Goal: Navigation & Orientation: Find specific page/section

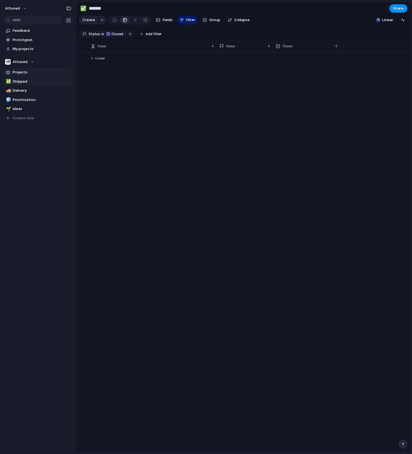
click at [31, 74] on span "Projects" at bounding box center [42, 72] width 58 height 6
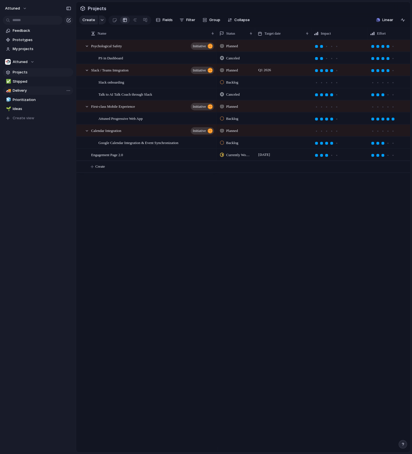
click at [32, 89] on span "Delivery" at bounding box center [42, 91] width 58 height 6
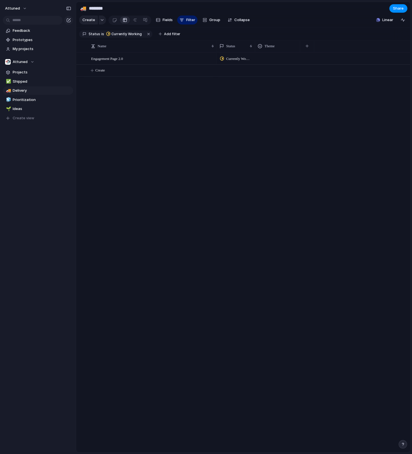
click at [33, 95] on div "✅ Shipped 🚚 Delivery 🧊 Prioritization 🌱 Ideas To pick up a draggable item, pres…" at bounding box center [38, 99] width 70 height 45
click at [38, 99] on span "Prioritization" at bounding box center [42, 100] width 58 height 6
click at [144, 49] on div "Name" at bounding box center [150, 46] width 118 height 6
click at [197, 92] on div "Sort ascending Sort descending" at bounding box center [206, 227] width 412 height 454
click at [108, 64] on button "Create" at bounding box center [250, 59] width 337 height 12
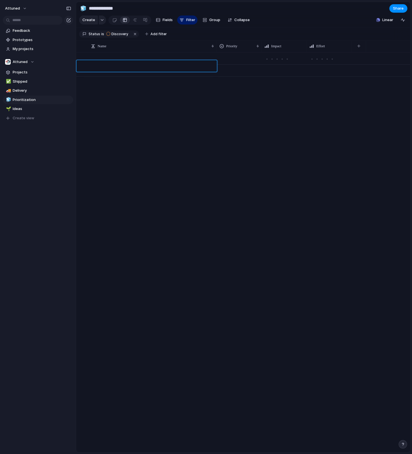
click at [149, 103] on body "**********" at bounding box center [206, 227] width 412 height 454
click at [134, 38] on button "button" at bounding box center [135, 33] width 7 height 7
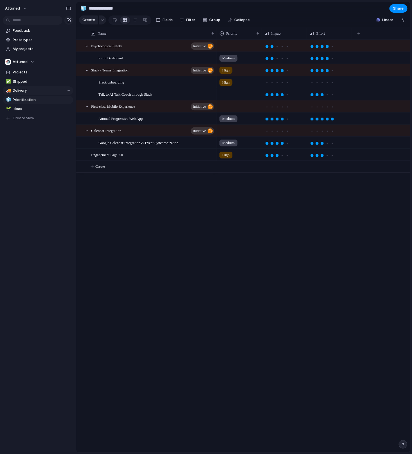
click at [26, 91] on span "Delivery" at bounding box center [42, 91] width 58 height 6
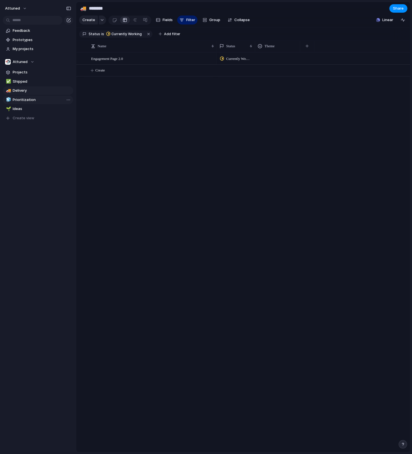
click at [36, 101] on span "Prioritization" at bounding box center [42, 100] width 58 height 6
type input "**********"
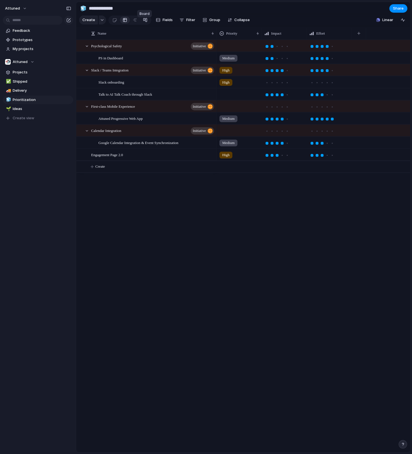
click at [146, 24] on div at bounding box center [145, 19] width 4 height 9
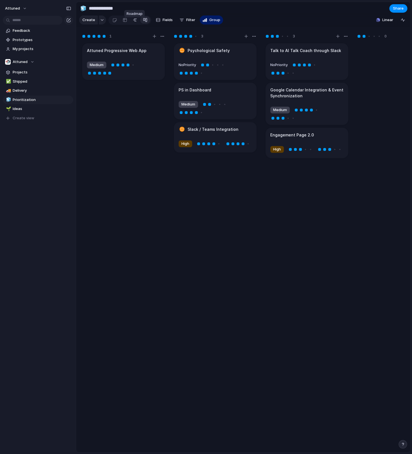
click at [133, 24] on div at bounding box center [135, 19] width 4 height 9
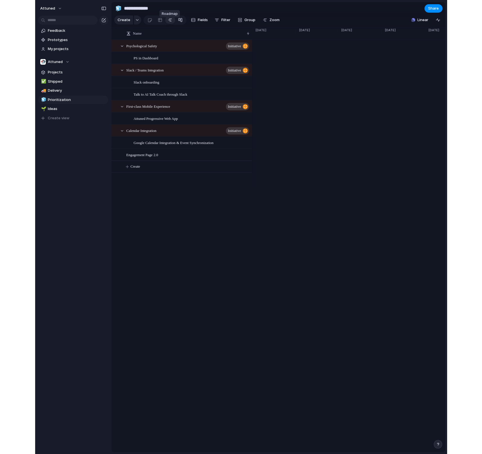
scroll to position [0, 1496]
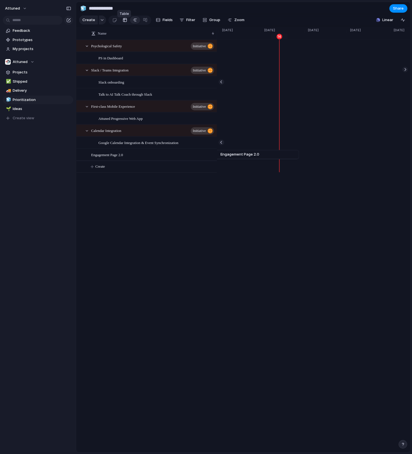
click at [120, 24] on link at bounding box center [125, 19] width 10 height 9
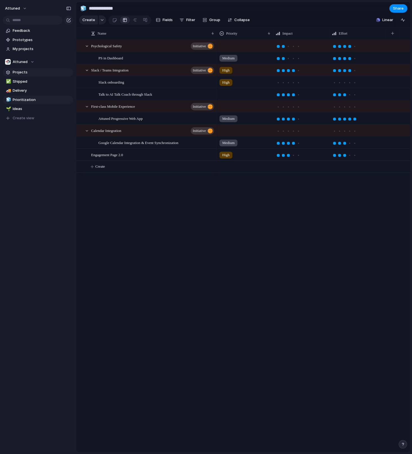
click at [21, 69] on link "Projects" at bounding box center [38, 72] width 70 height 8
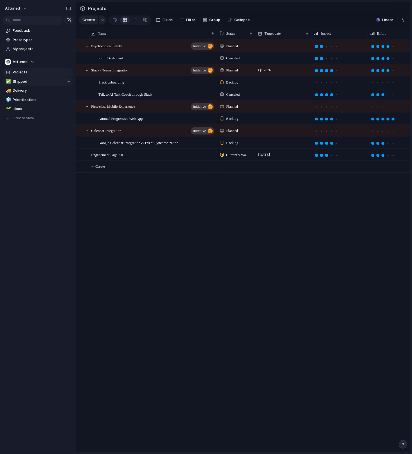
click at [27, 82] on span "Shipped" at bounding box center [42, 82] width 58 height 6
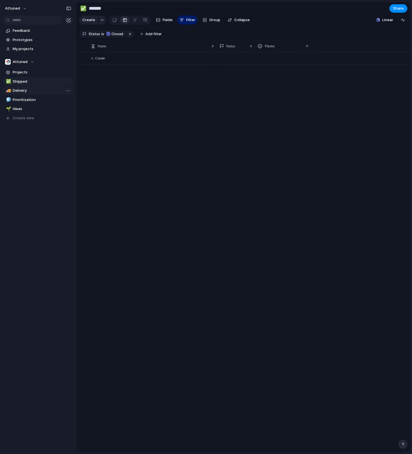
click at [28, 92] on span "Delivery" at bounding box center [42, 91] width 58 height 6
click at [29, 107] on span "Ideas" at bounding box center [42, 109] width 58 height 6
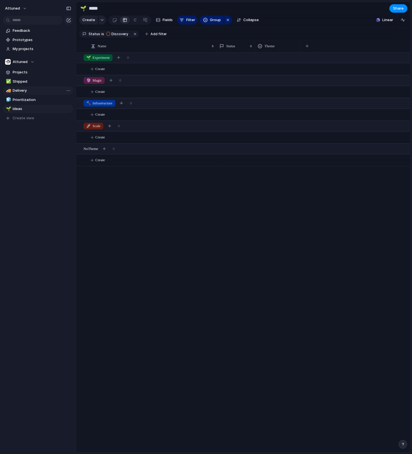
click at [29, 92] on span "Delivery" at bounding box center [42, 91] width 58 height 6
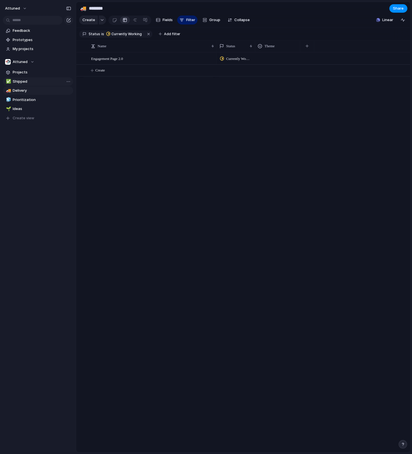
click at [24, 80] on span "Shipped" at bounding box center [42, 82] width 58 height 6
type input "*******"
click at [33, 42] on span "Prototypes" at bounding box center [42, 40] width 58 height 6
